Goal: Navigation & Orientation: Find specific page/section

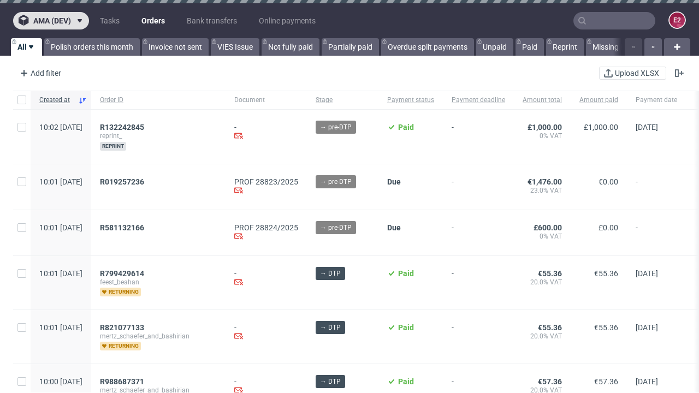
click at [51, 21] on span "ama (dev)" at bounding box center [52, 21] width 38 height 8
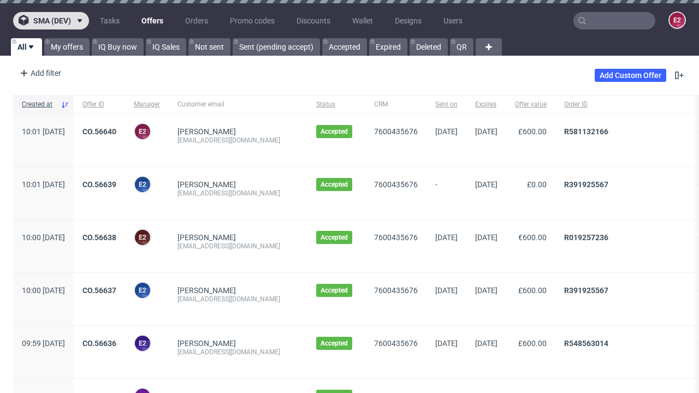
click at [51, 21] on span "sma (dev)" at bounding box center [52, 21] width 38 height 8
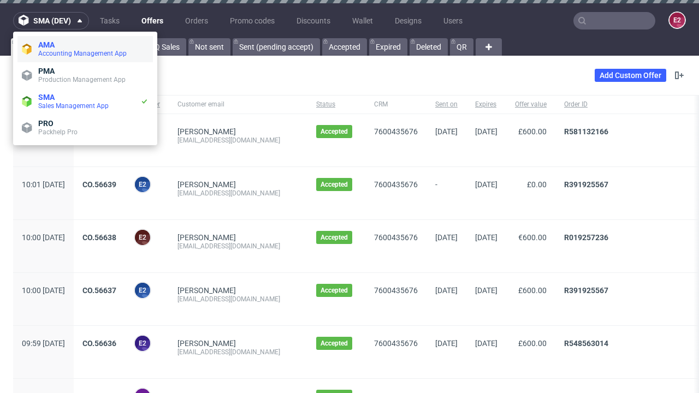
click at [85, 49] on span "Accounting Management App" at bounding box center [93, 53] width 110 height 9
